Goal: Navigation & Orientation: Understand site structure

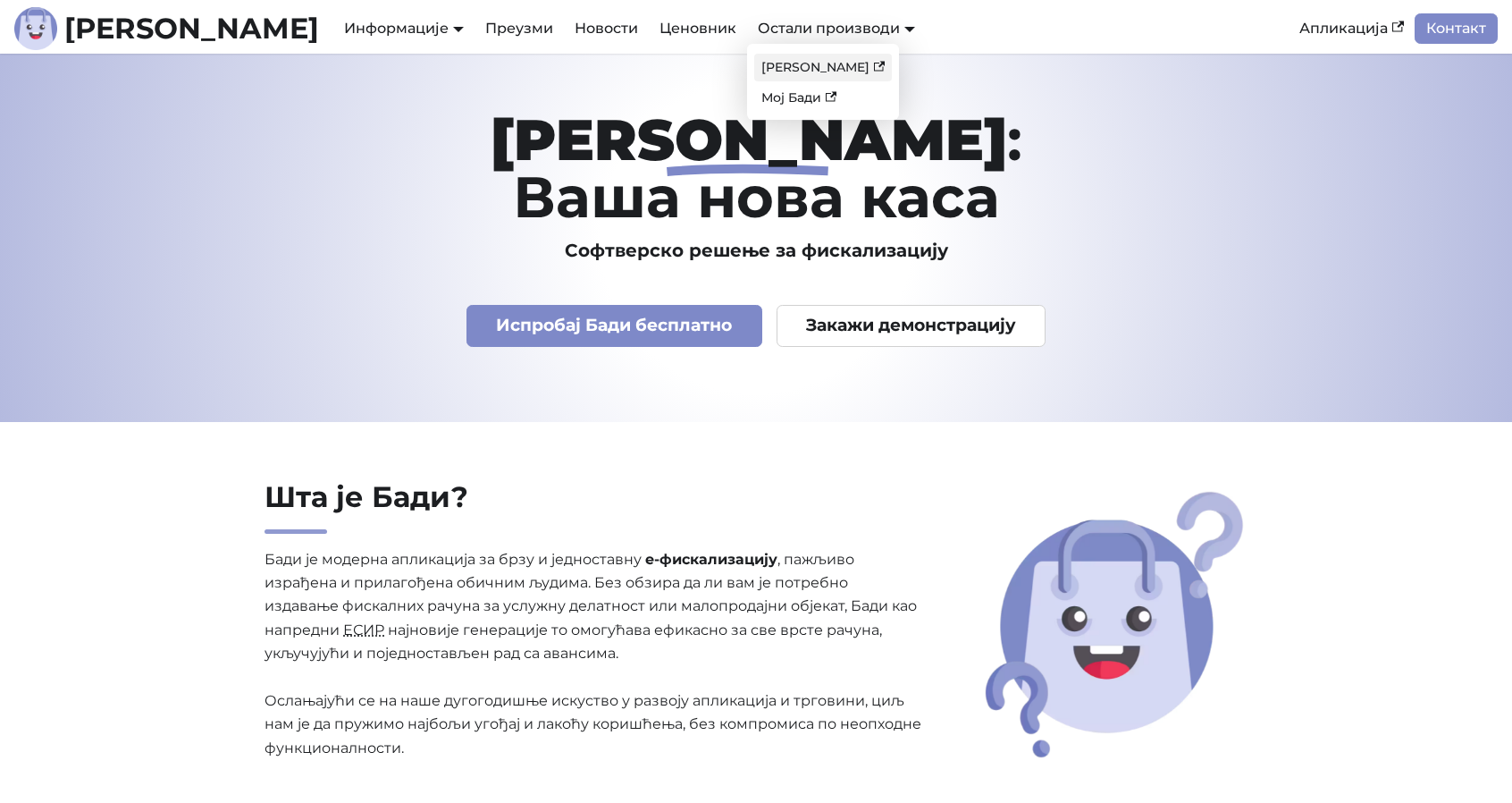
click at [754, 70] on link "[PERSON_NAME]" at bounding box center [823, 67] width 138 height 28
click at [648, 33] on link "Ценовник" at bounding box center [697, 29] width 98 height 30
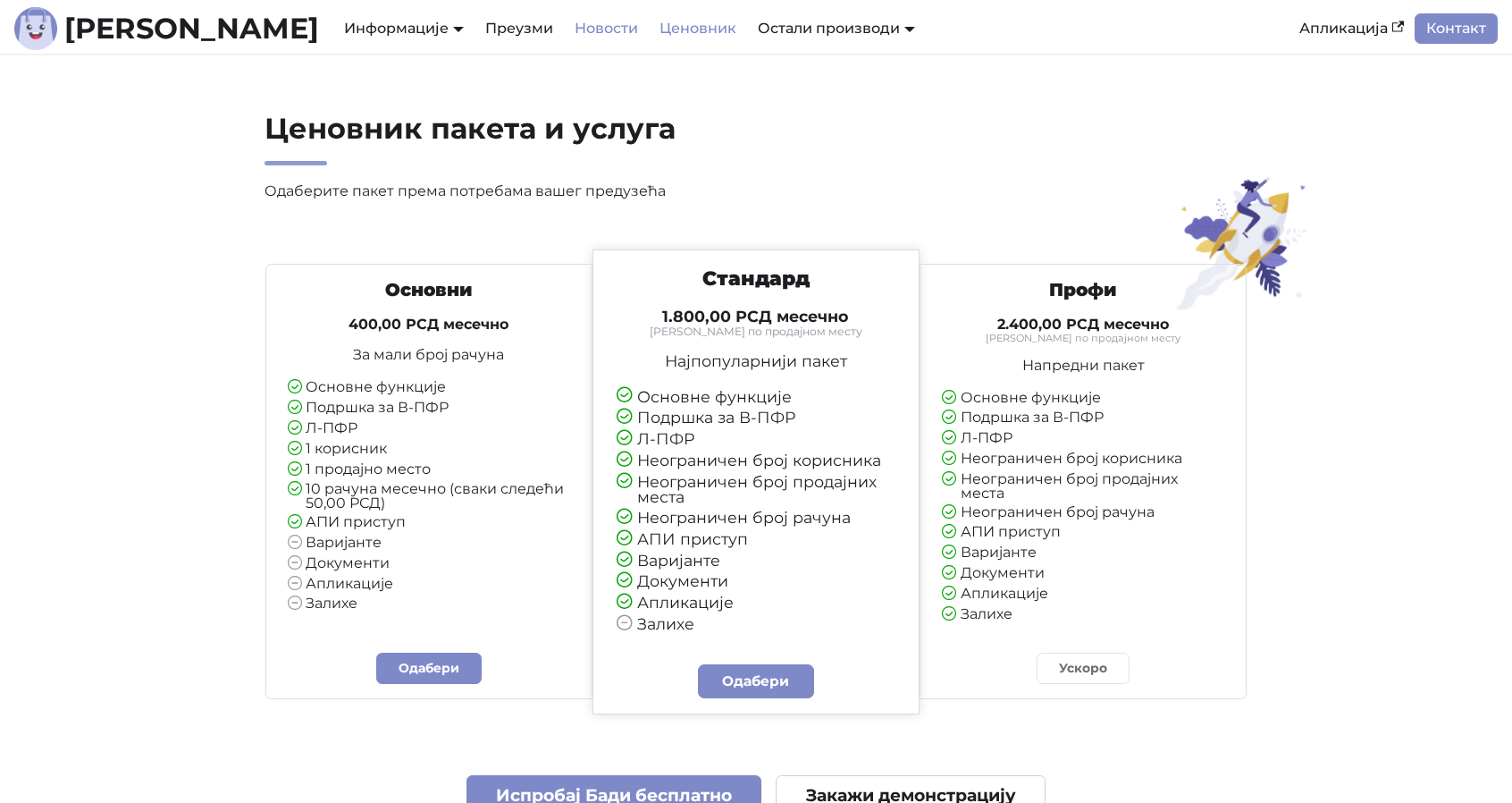
click at [564, 33] on link "Новости" at bounding box center [606, 29] width 85 height 30
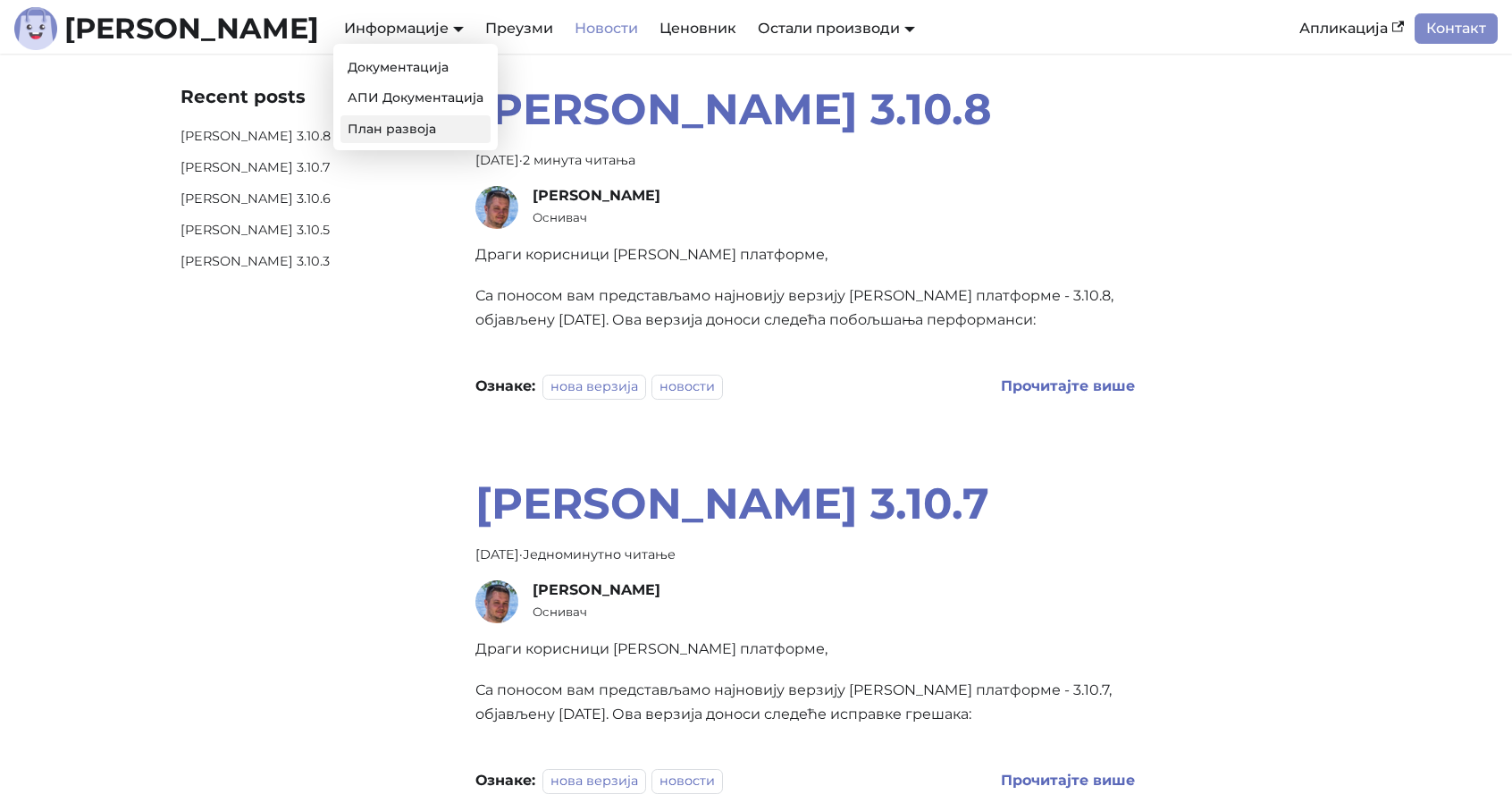
click at [341, 132] on link "План развоја" at bounding box center [416, 129] width 150 height 28
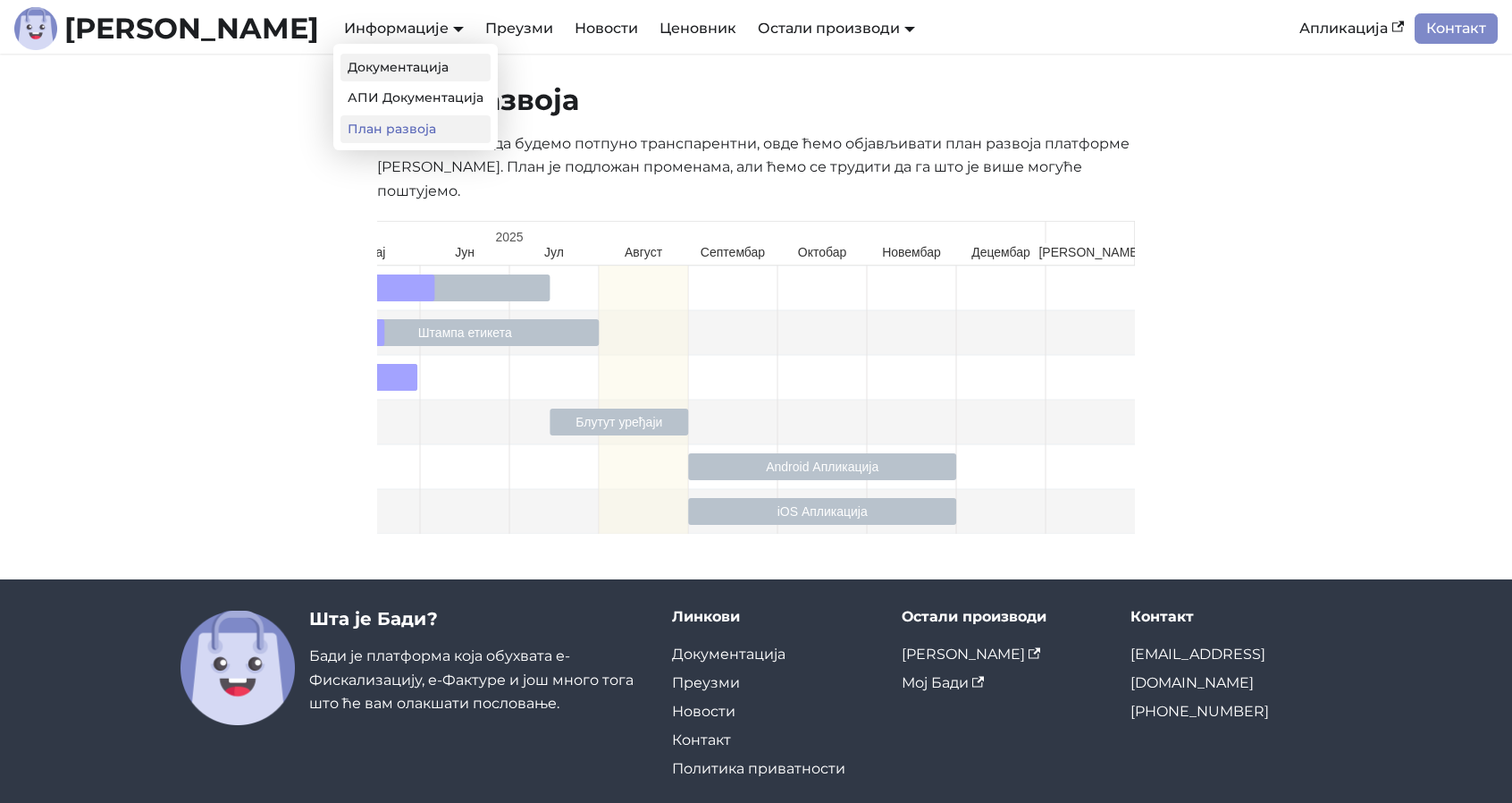
click at [341, 67] on link "Документација" at bounding box center [416, 67] width 150 height 28
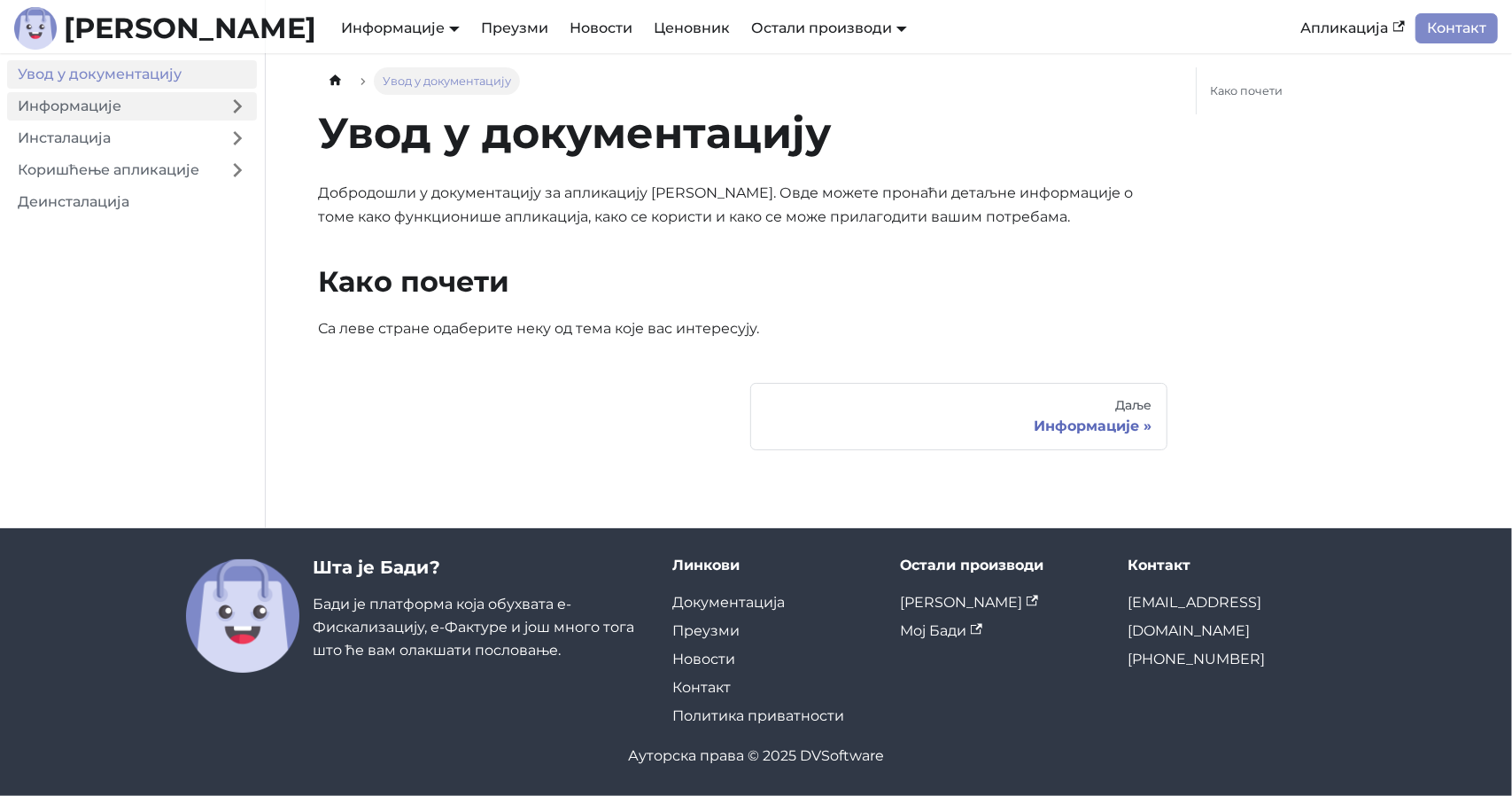
click at [168, 114] on link "Информације" at bounding box center [112, 107] width 210 height 28
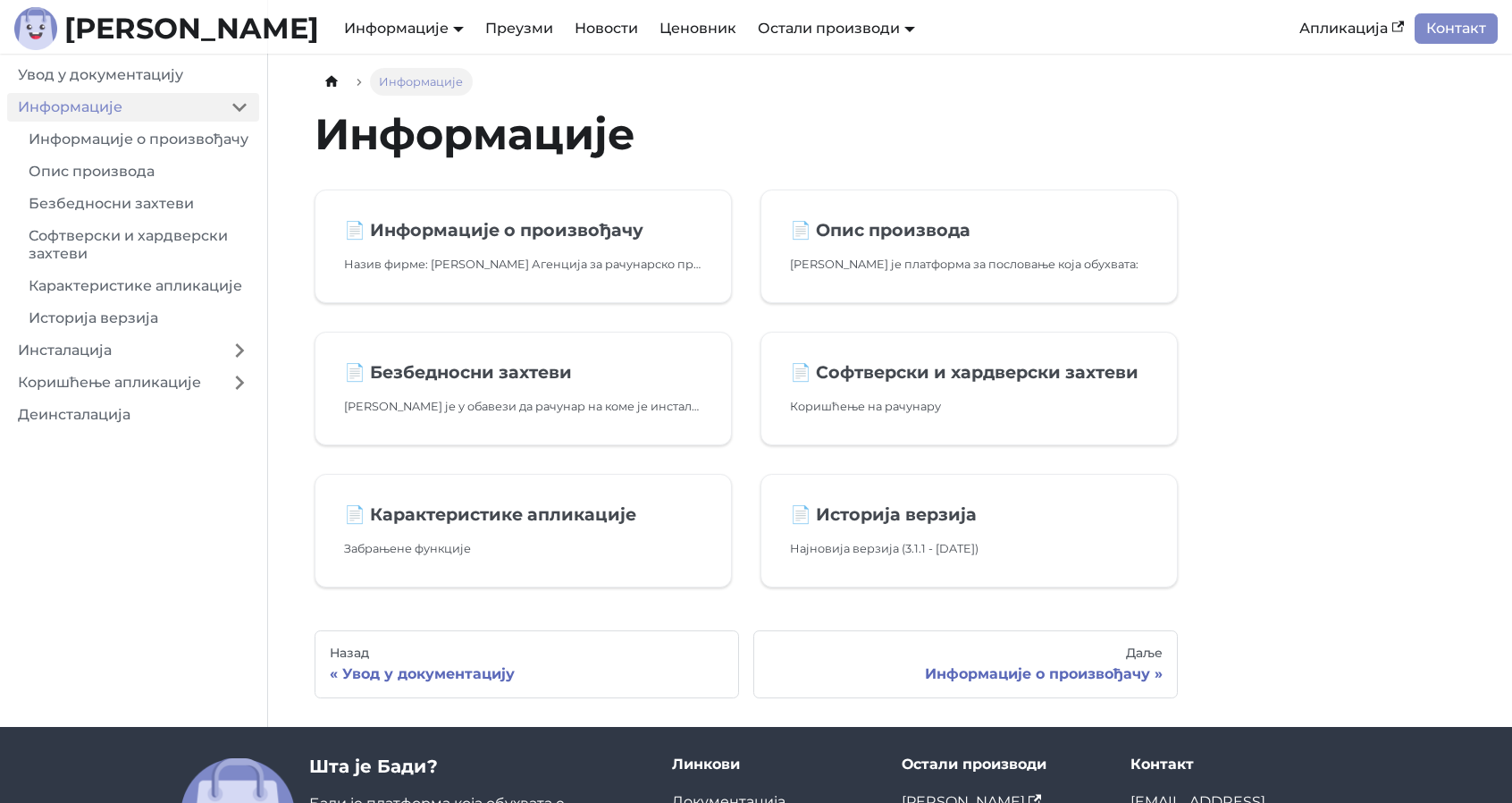
click at [169, 114] on link "Информације" at bounding box center [113, 108] width 212 height 29
